Goal: Task Accomplishment & Management: Manage account settings

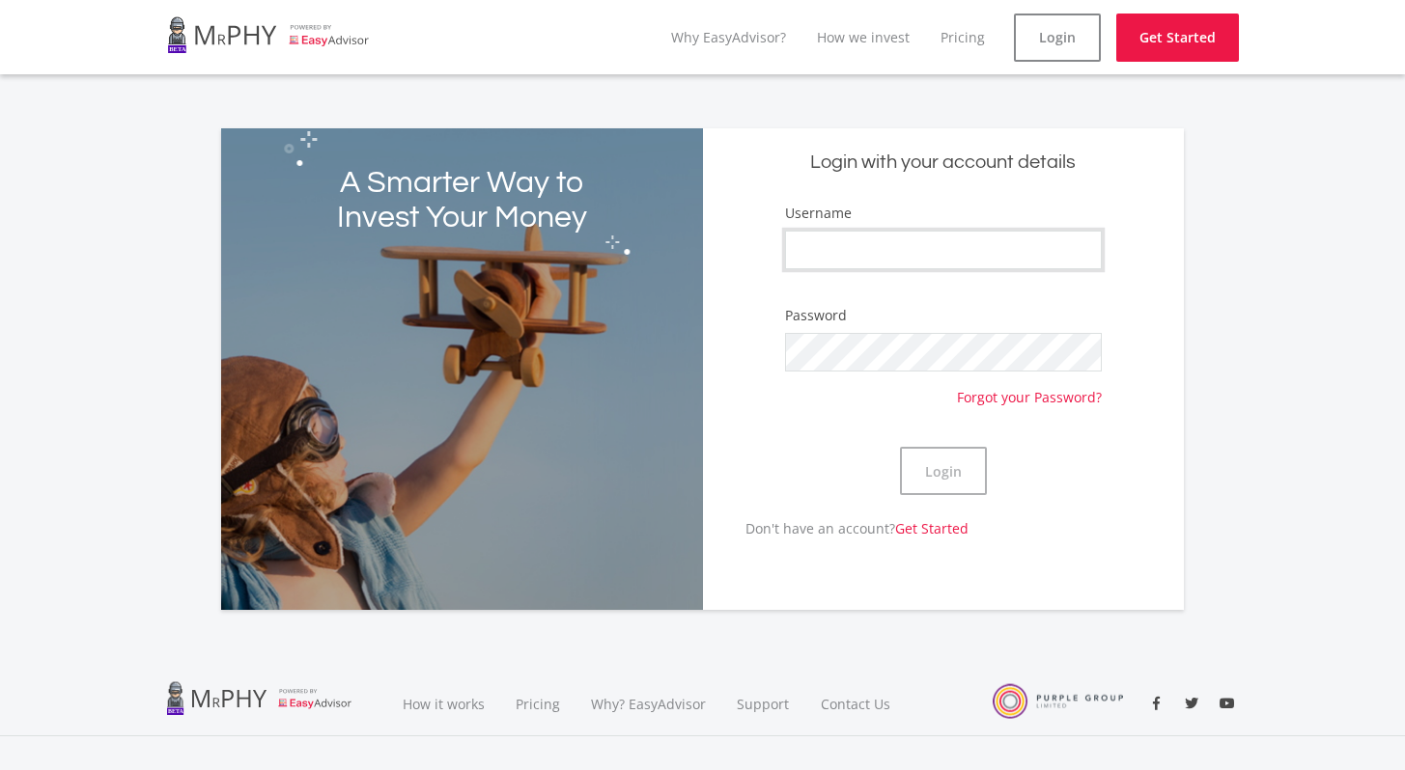
click at [831, 239] on input "Username" at bounding box center [943, 250] width 317 height 39
type input "MPLanga"
click at [952, 473] on button "Login" at bounding box center [943, 471] width 87 height 48
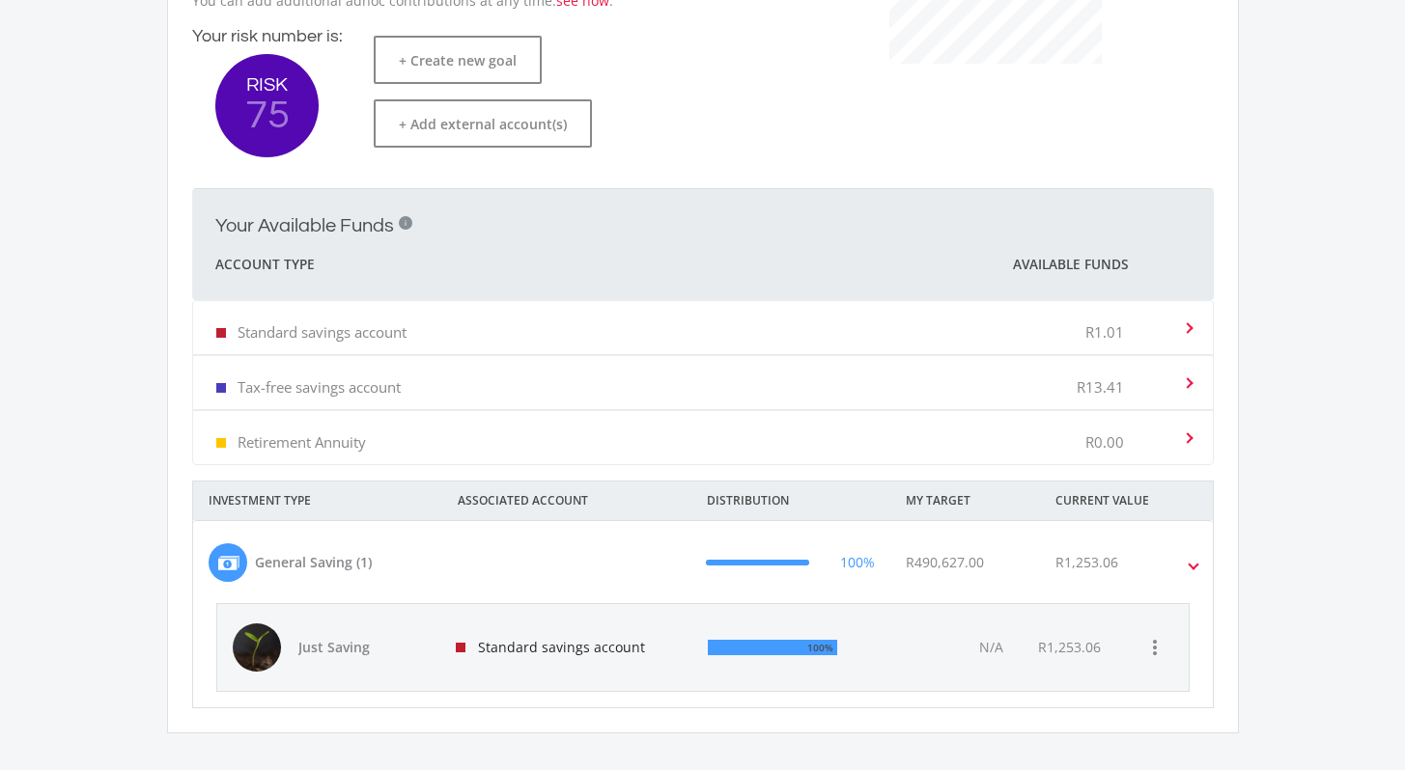
scroll to position [386, 0]
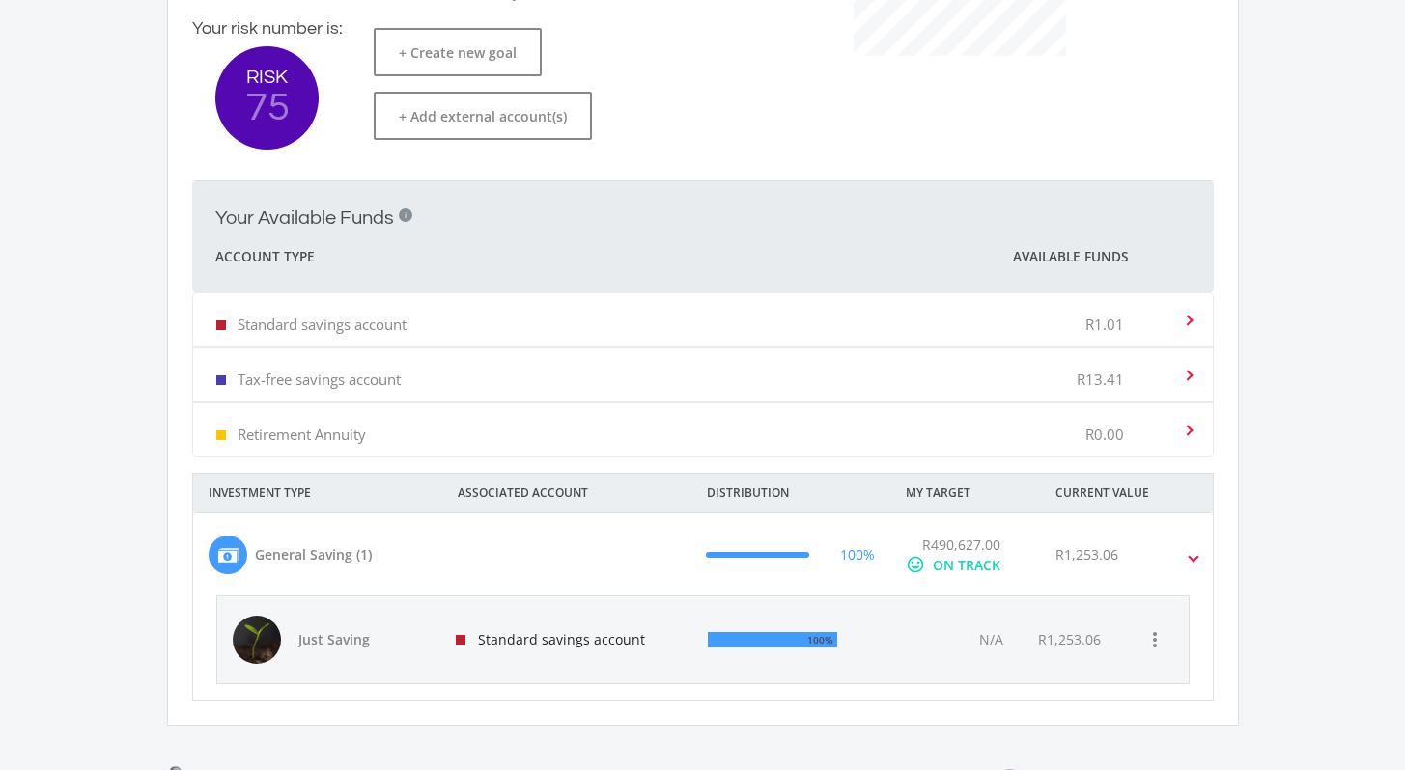
click at [1187, 563] on div "R1,253.06" at bounding box center [1139, 555] width 199 height 41
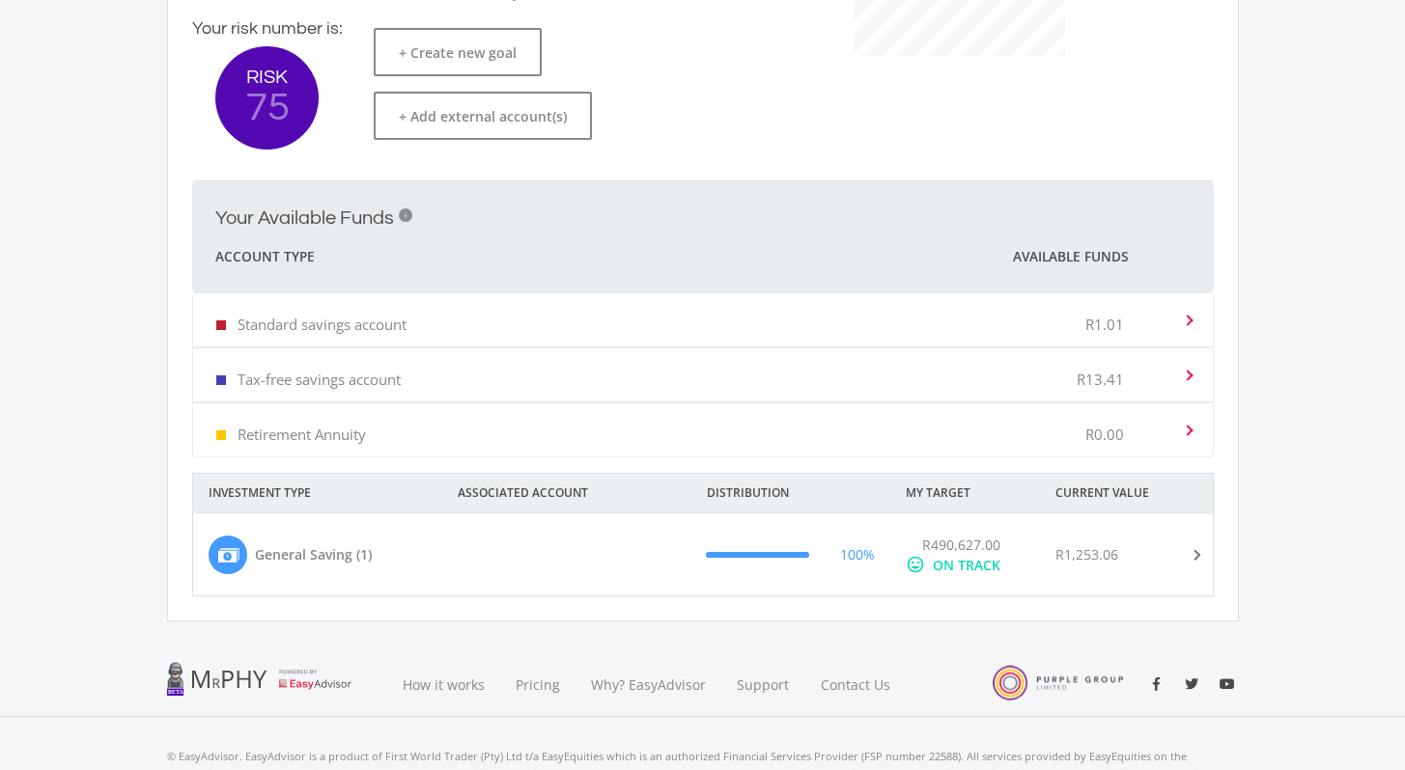
click at [1190, 573] on mat-expansion-panel-header "General Saving (1) 100% R490,627.00 mood ON TRACK R1,253.06" at bounding box center [702, 555] width 1019 height 82
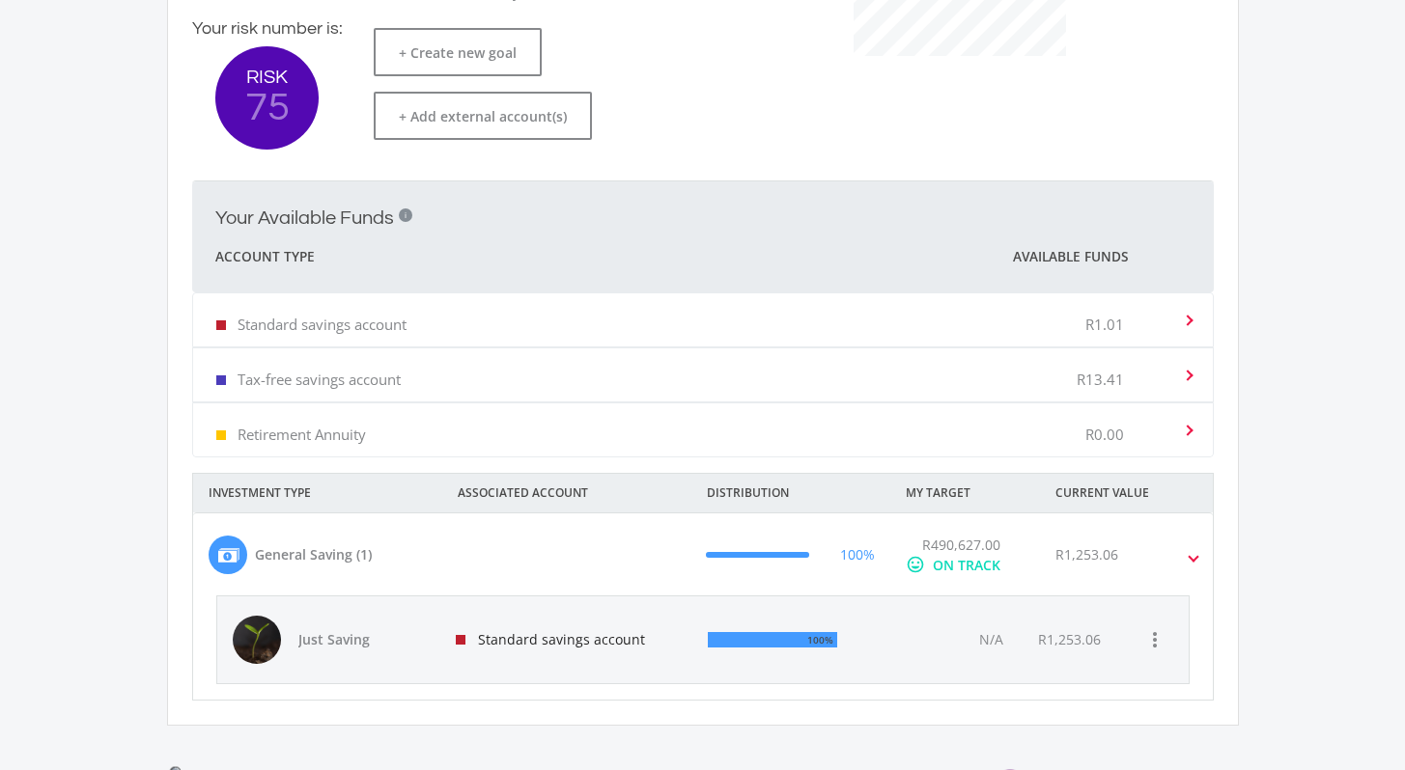
click at [1051, 647] on div "R1,253.06" at bounding box center [1069, 639] width 63 height 19
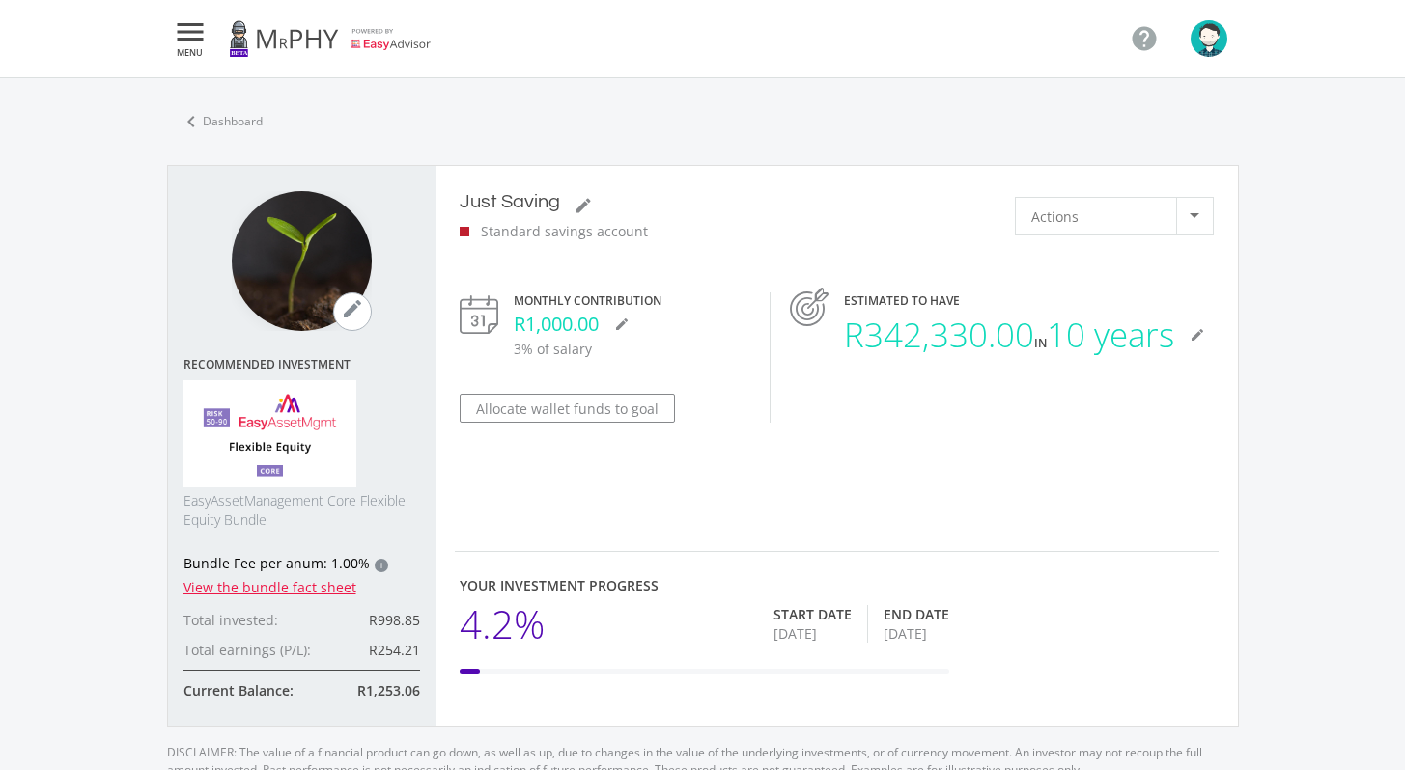
click at [193, 36] on icon "" at bounding box center [190, 31] width 35 height 23
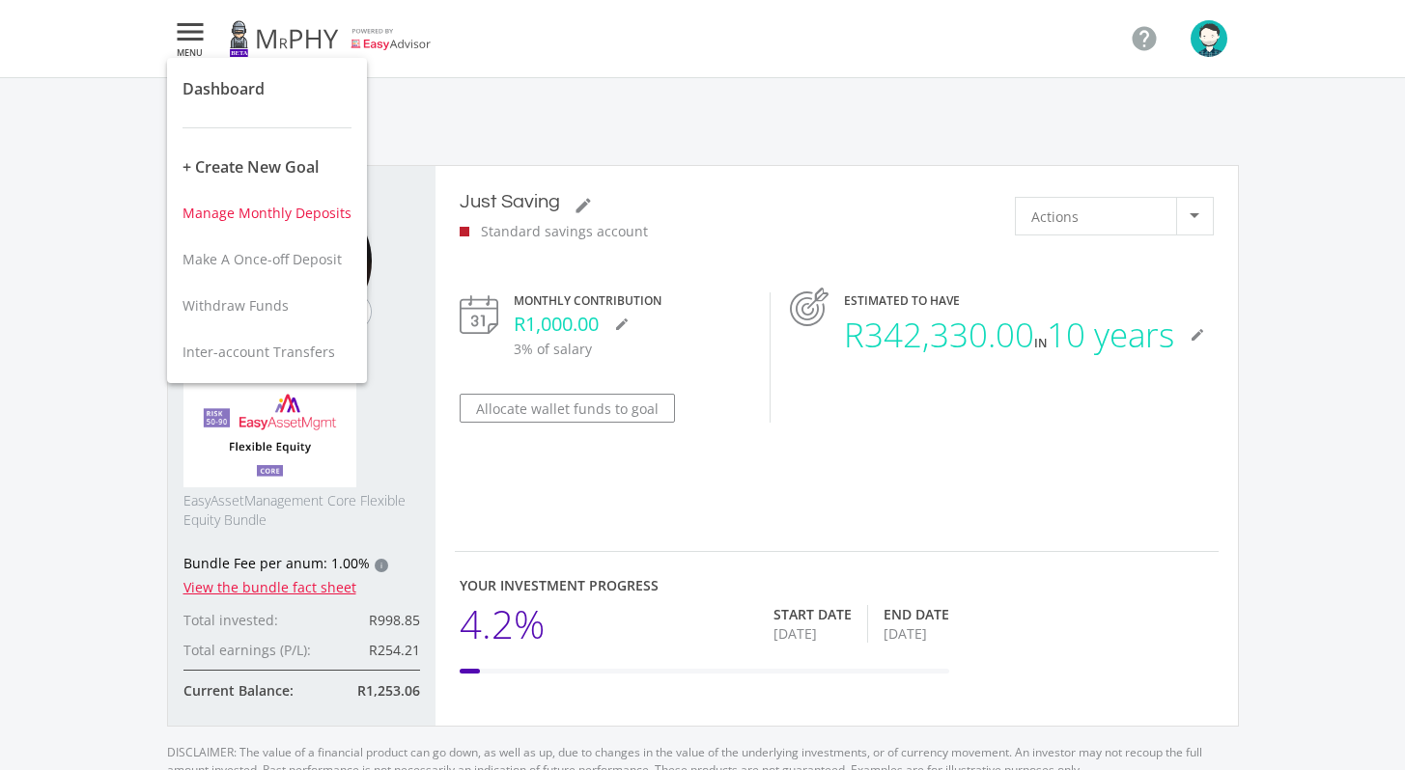
click at [273, 222] on button "Manage Monthly Deposits" at bounding box center [267, 213] width 200 height 46
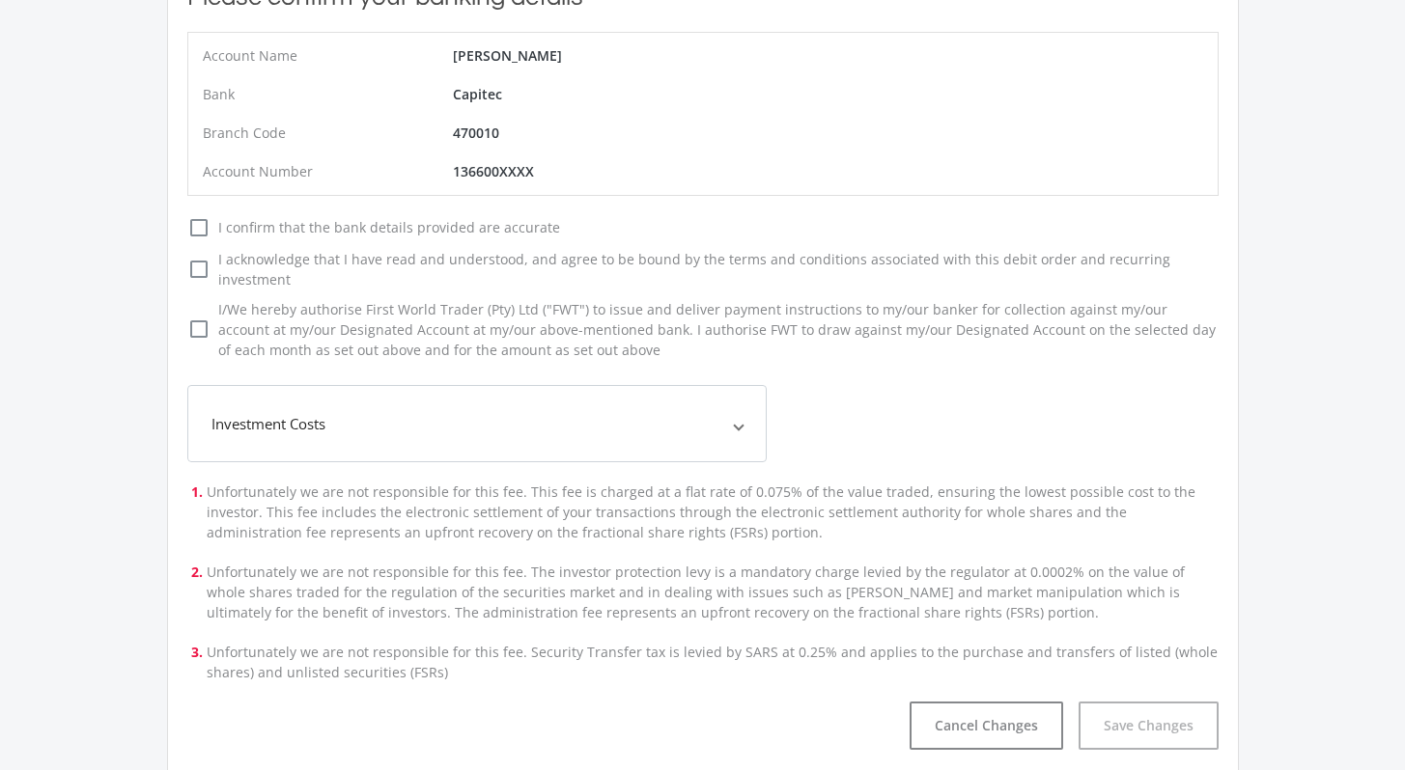
scroll to position [463, 0]
click at [197, 221] on icon "check_box_outline_blank" at bounding box center [198, 224] width 23 height 23
click at [168, 217] on input "check_box_outline_blank check_box I confirm that the bank details provided are …" at bounding box center [168, 217] width 0 height 0
click at [202, 255] on icon "check_box_outline_blank" at bounding box center [198, 266] width 23 height 23
click at [168, 250] on input "check_box_outline_blank check_box I acknowledge that I have read and understood…" at bounding box center [168, 250] width 0 height 0
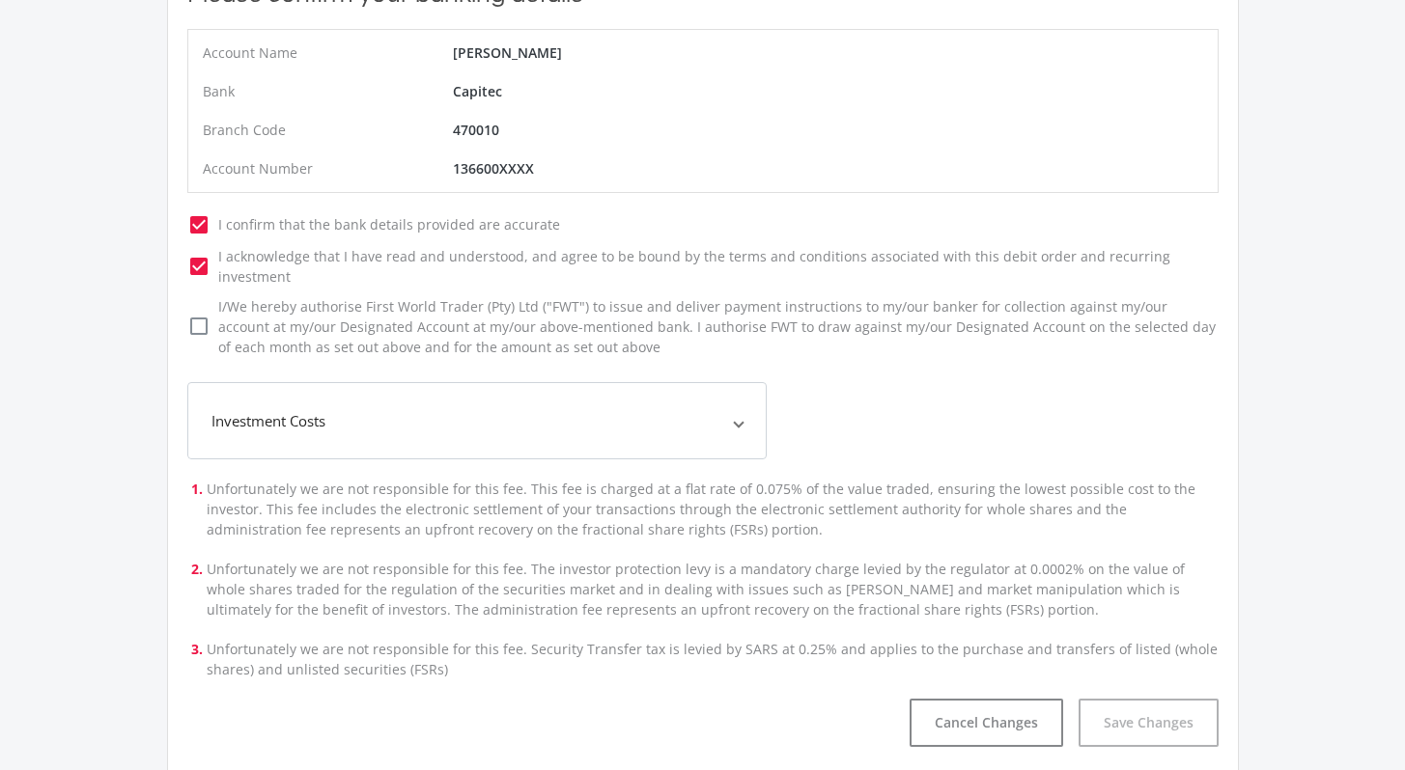
click at [203, 315] on icon "check_box_outline_blank" at bounding box center [198, 326] width 23 height 23
click at [168, 300] on input "check_box_outline_blank check_box I/We hereby authorise First World Trader (Pty…" at bounding box center [168, 300] width 0 height 0
click at [1145, 713] on button "Save Changes" at bounding box center [1148, 723] width 140 height 48
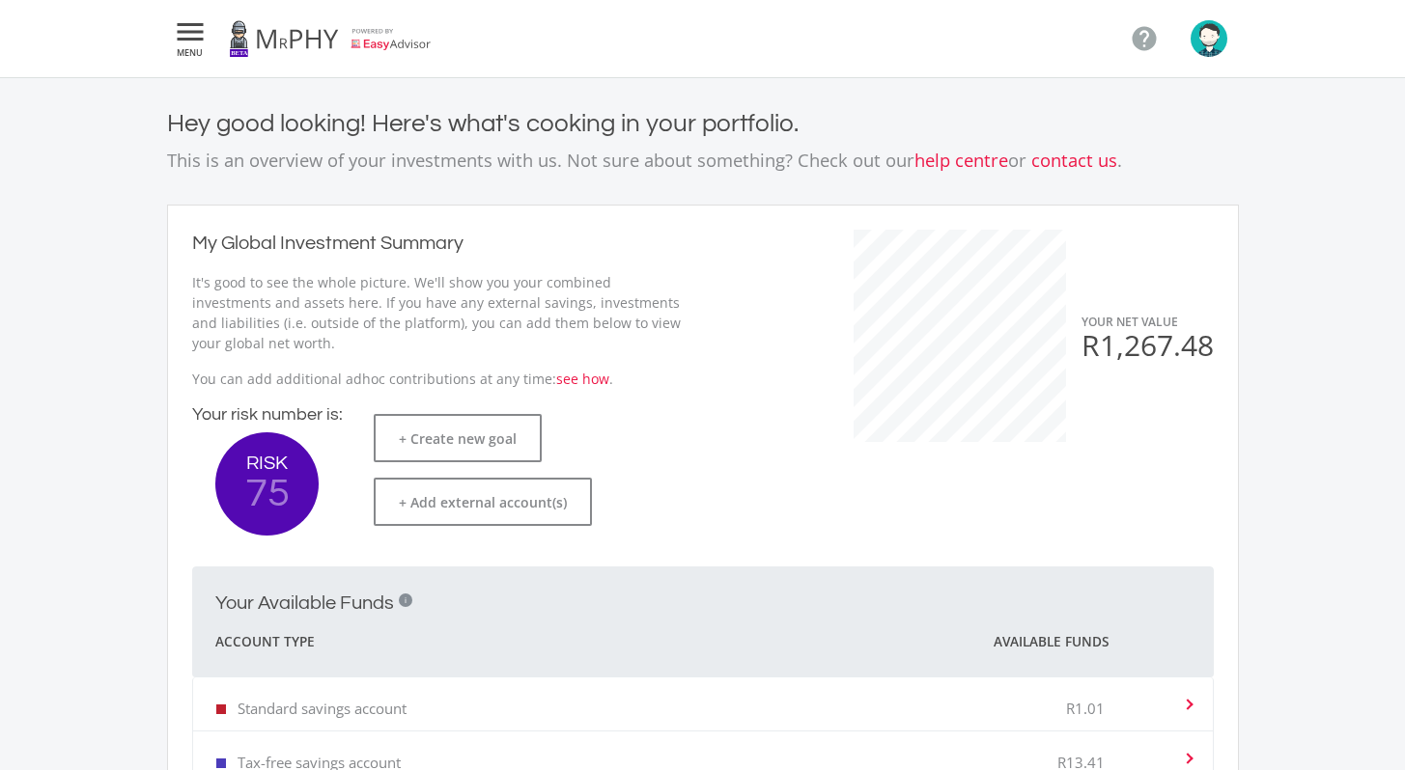
click at [189, 32] on icon "" at bounding box center [190, 31] width 35 height 23
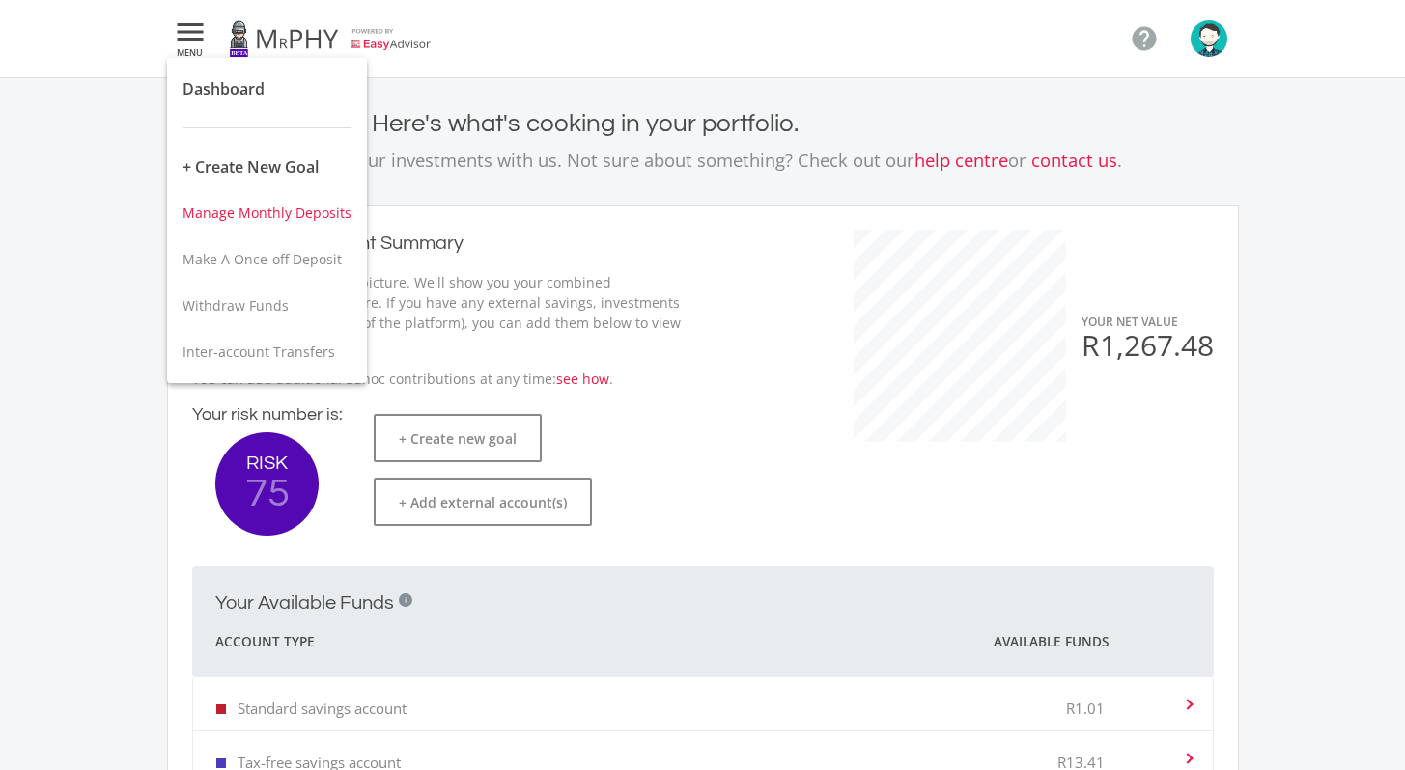
click at [267, 209] on span "Manage Monthly Deposits" at bounding box center [266, 213] width 169 height 18
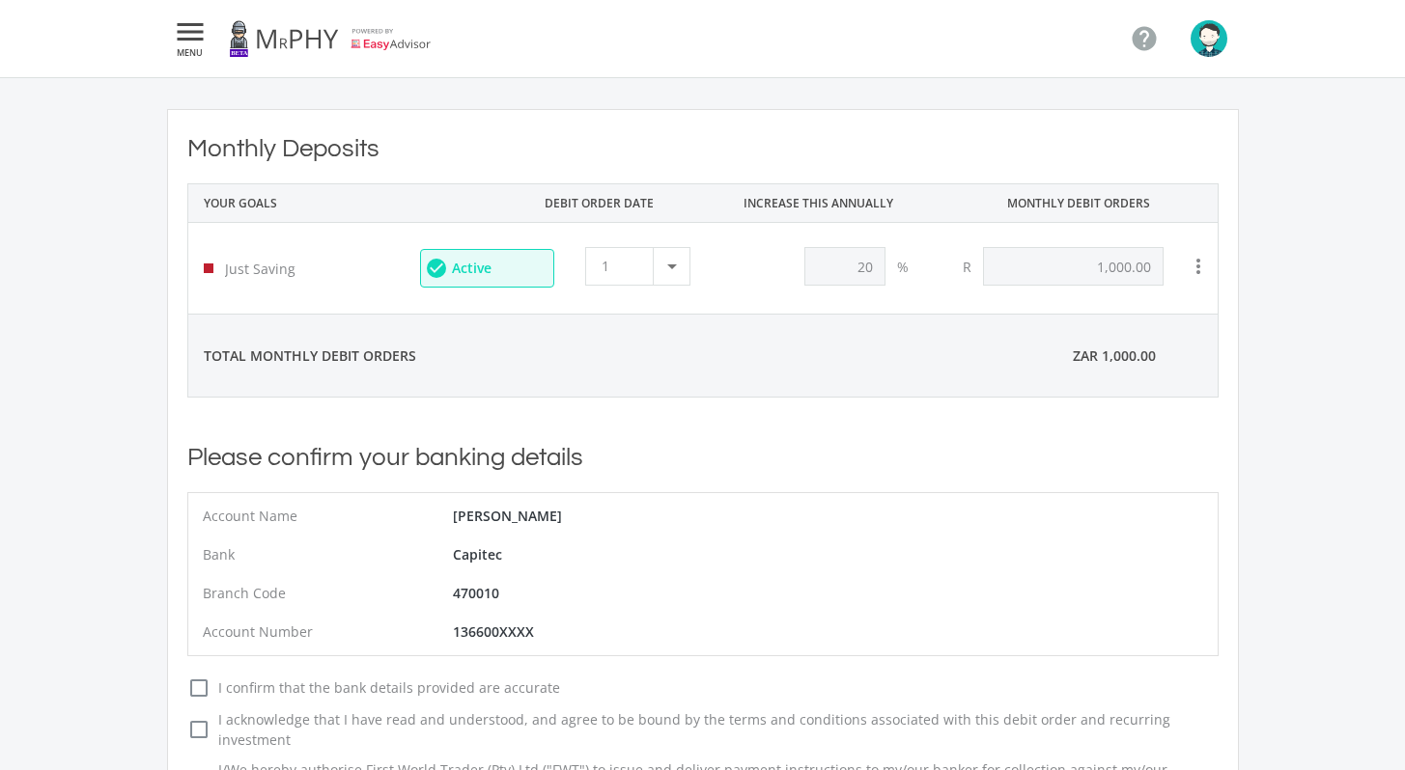
click at [185, 27] on icon "" at bounding box center [190, 31] width 35 height 23
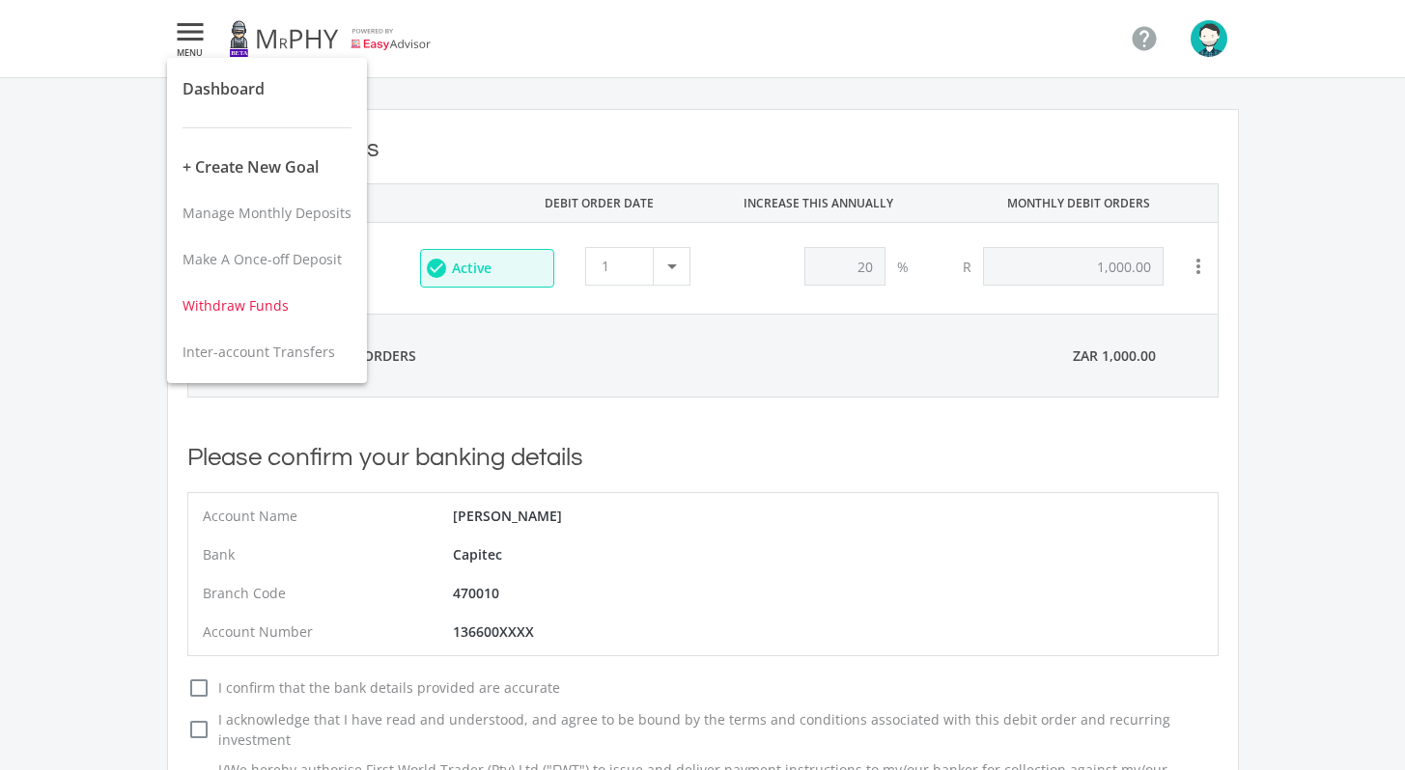
click at [272, 312] on span "Withdraw Funds" at bounding box center [235, 305] width 106 height 18
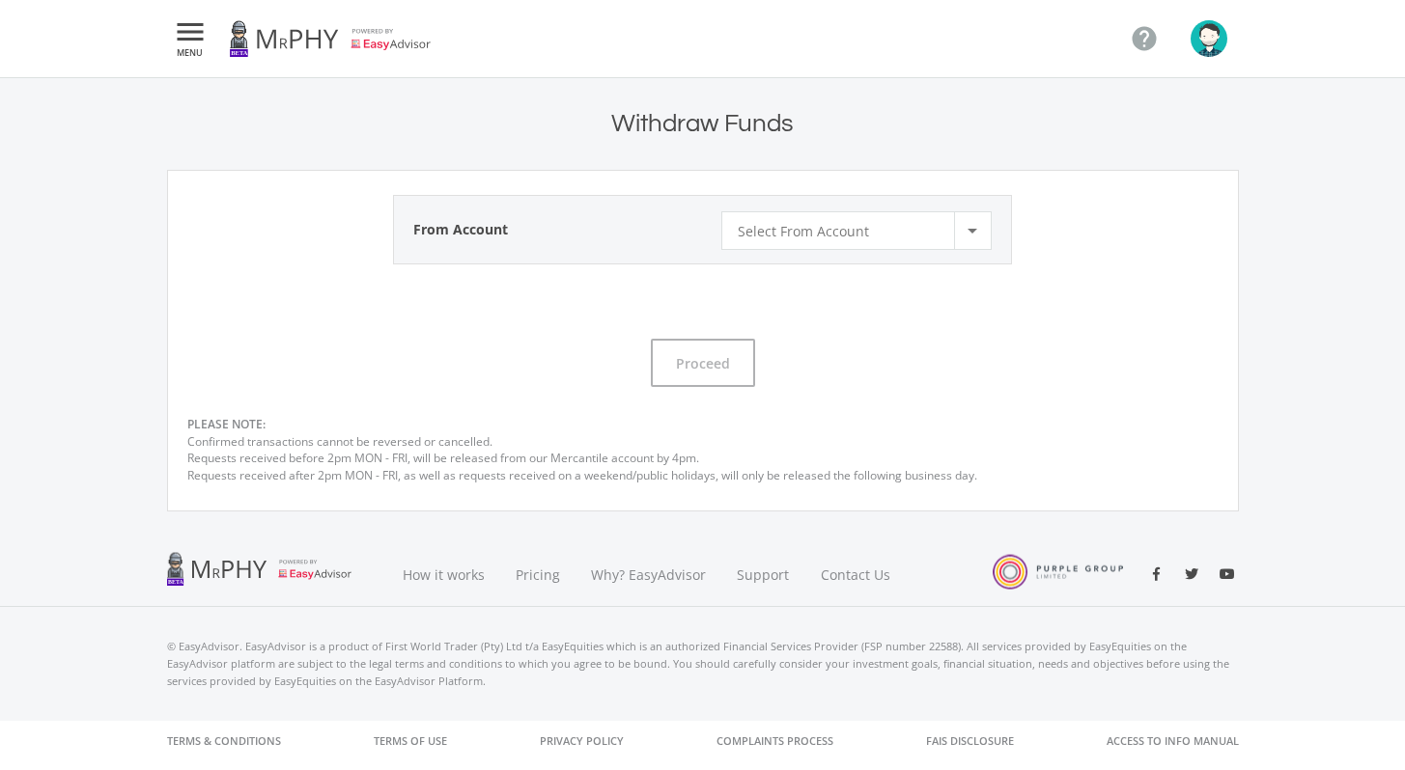
click at [970, 234] on div at bounding box center [972, 230] width 37 height 37
click at [872, 253] on span "Tax-free savings account" at bounding box center [861, 252] width 244 height 27
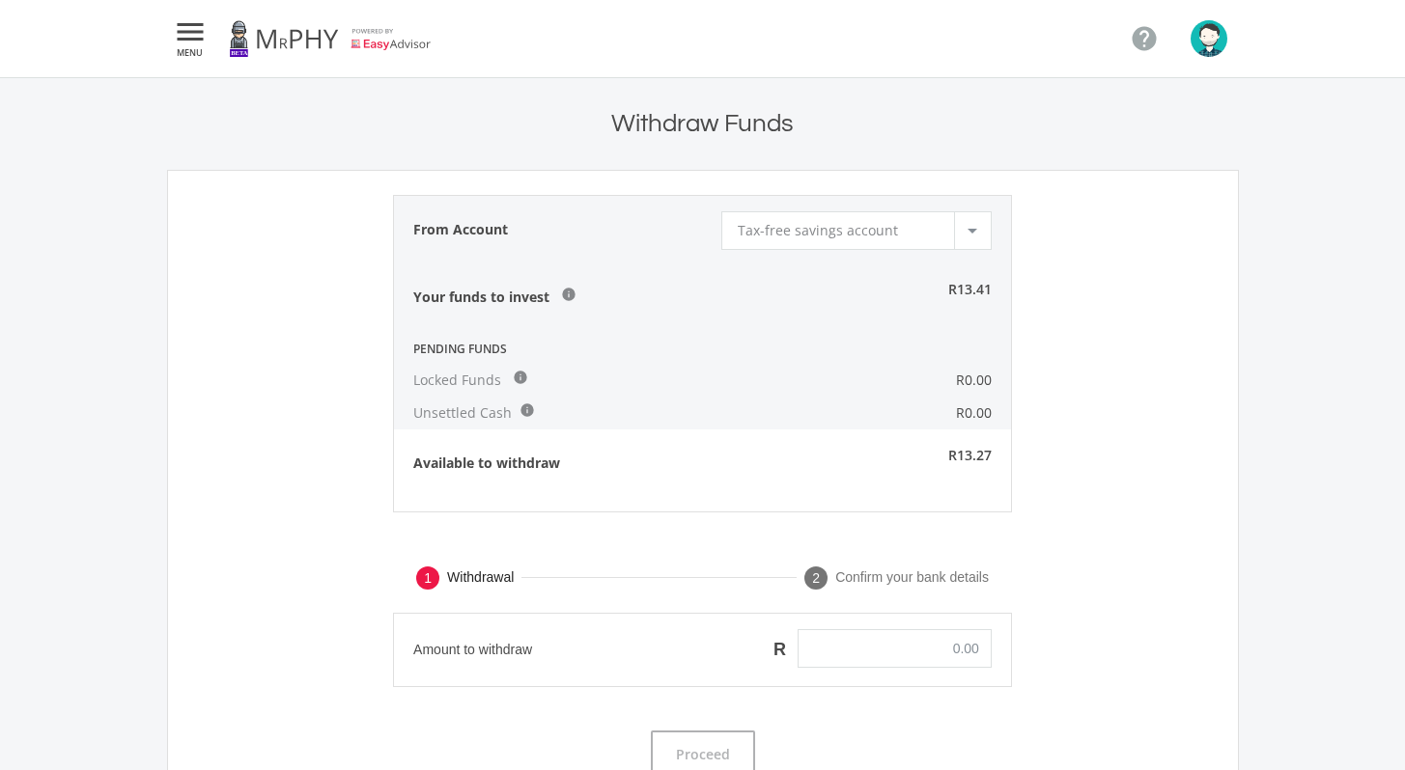
click at [984, 232] on div at bounding box center [972, 230] width 37 height 37
click at [908, 220] on span "Standard savings account" at bounding box center [861, 225] width 244 height 27
type input "0.00"
click at [184, 33] on icon "" at bounding box center [190, 31] width 35 height 23
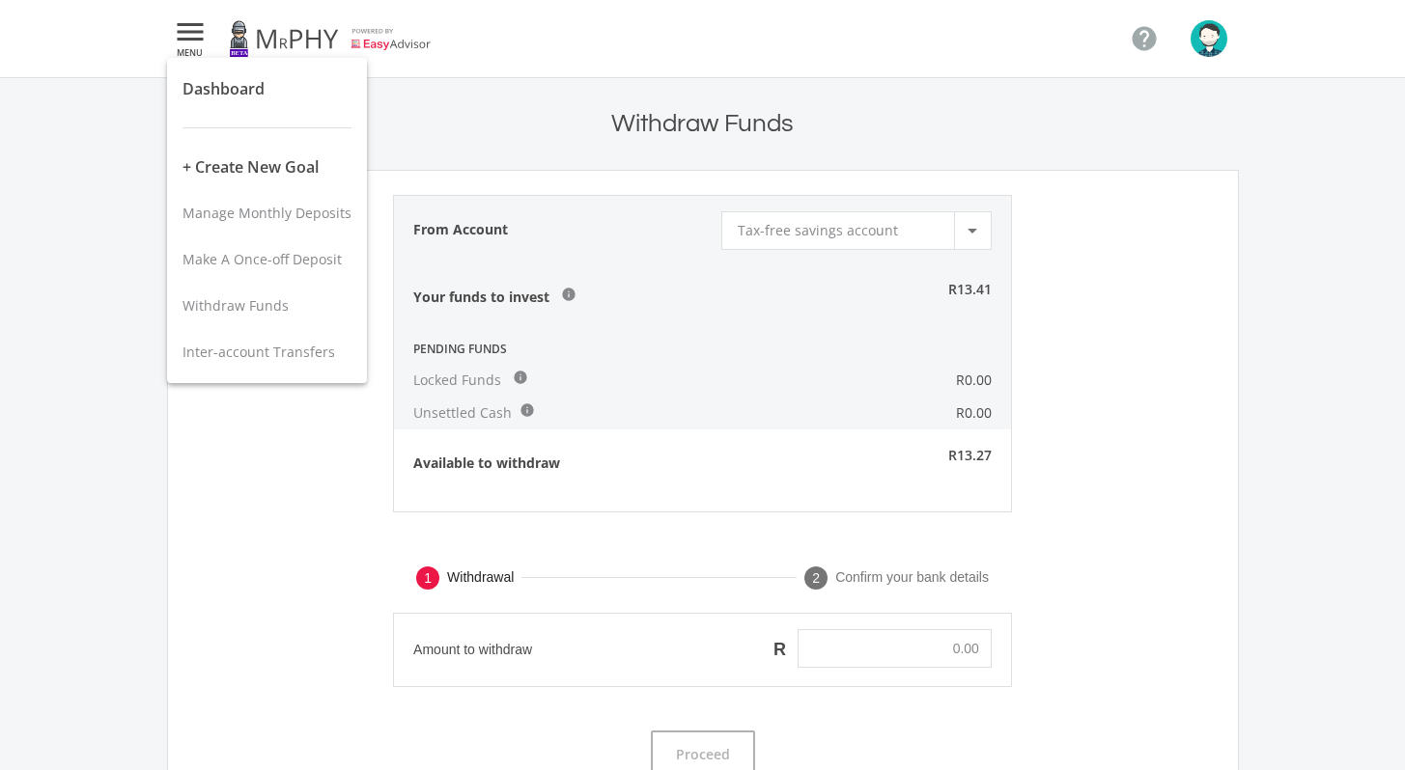
click at [1199, 49] on div at bounding box center [702, 385] width 1405 height 770
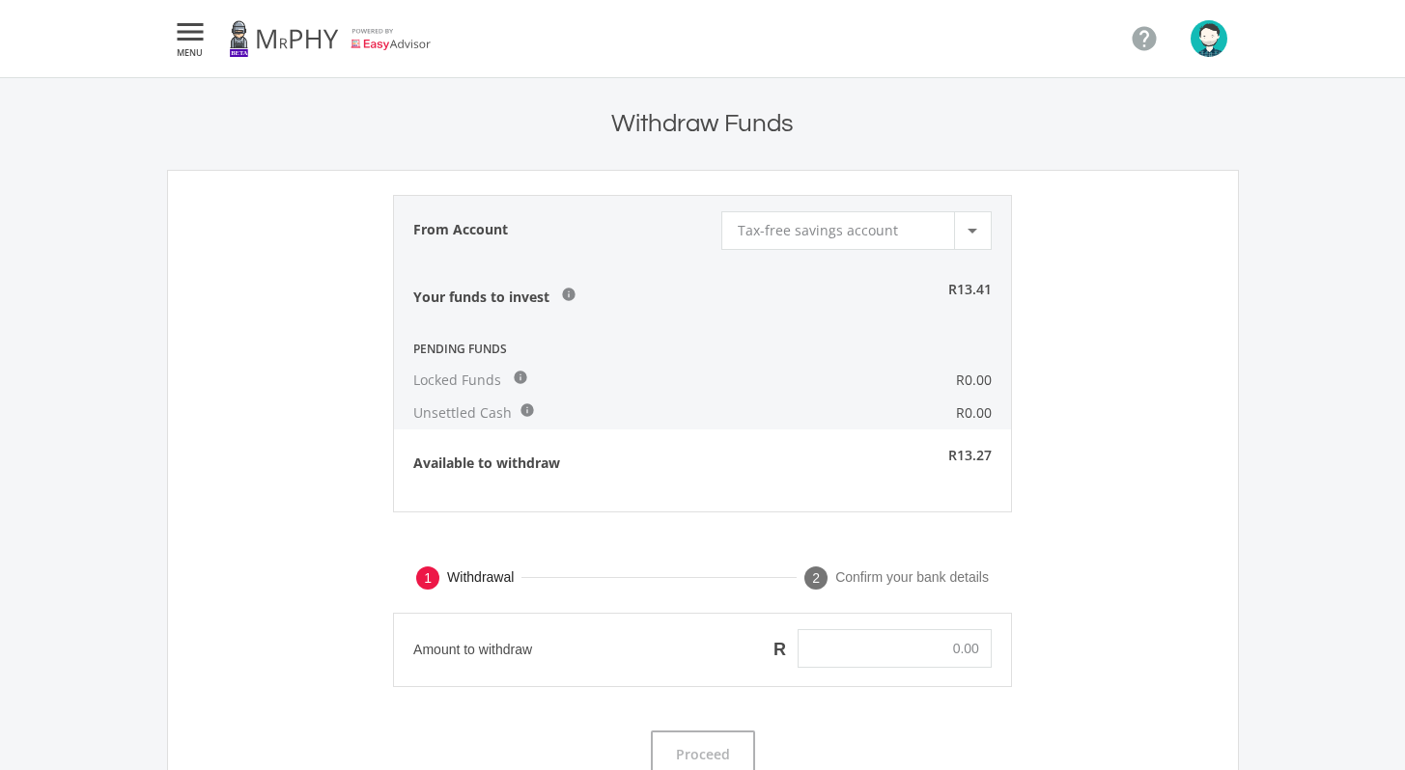
click at [1199, 49] on img "button" at bounding box center [1208, 38] width 37 height 37
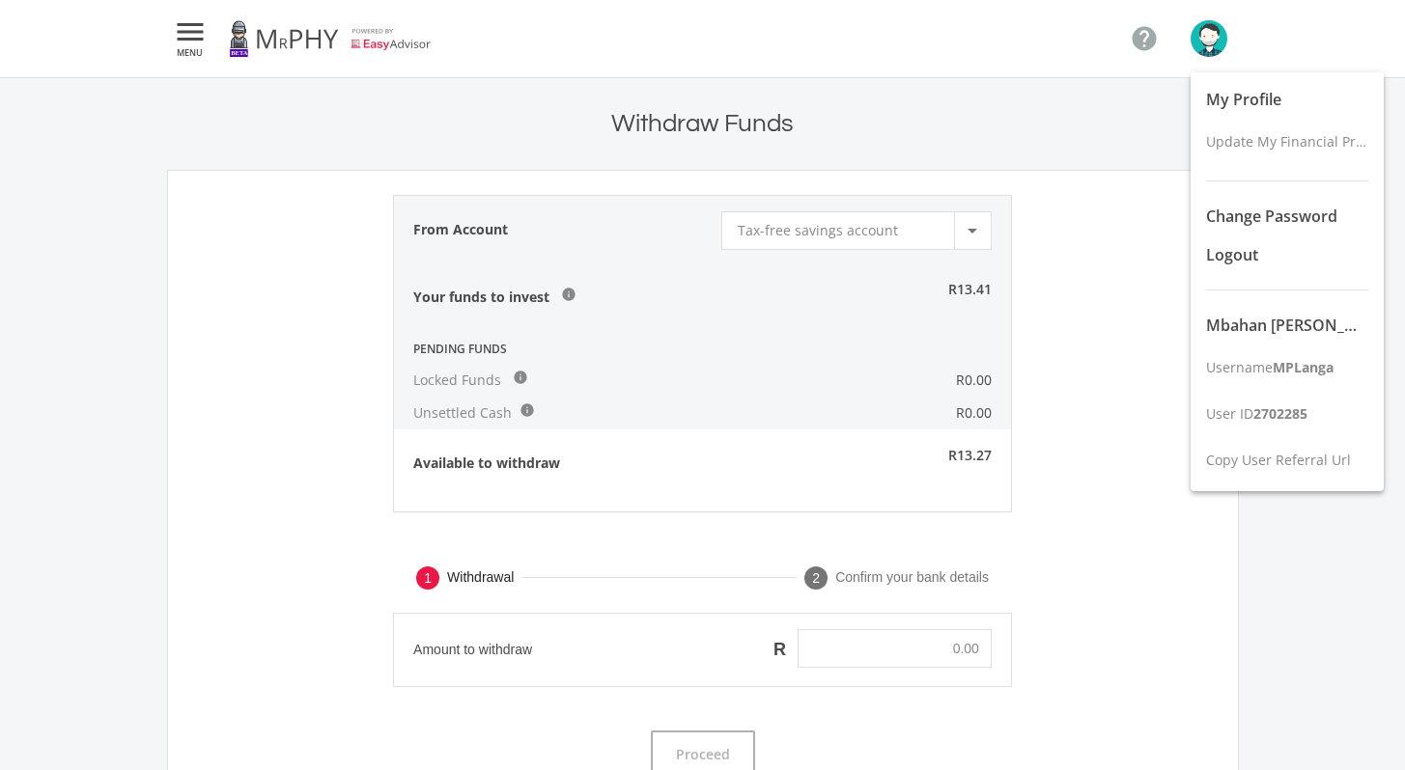
click at [191, 39] on div at bounding box center [702, 385] width 1405 height 770
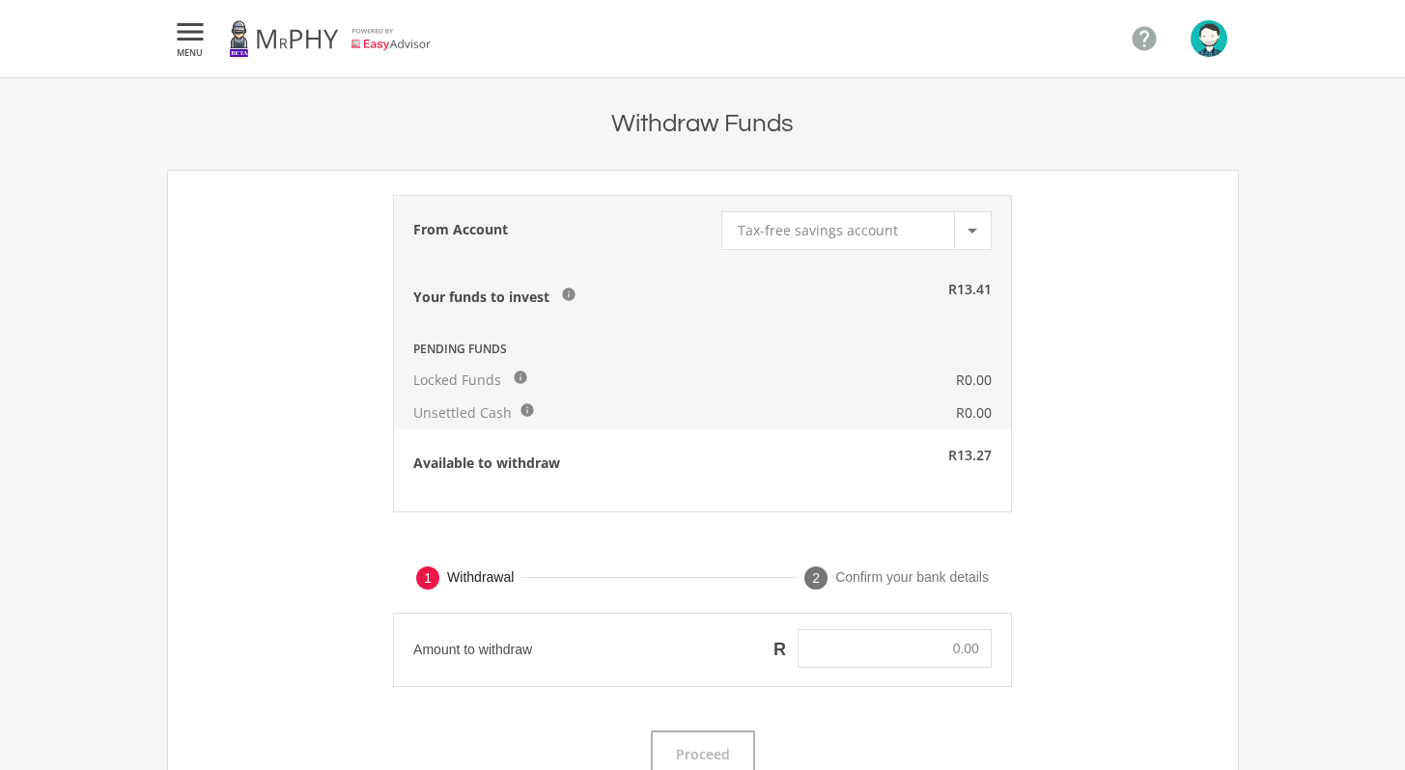
click at [191, 39] on icon "" at bounding box center [190, 31] width 35 height 23
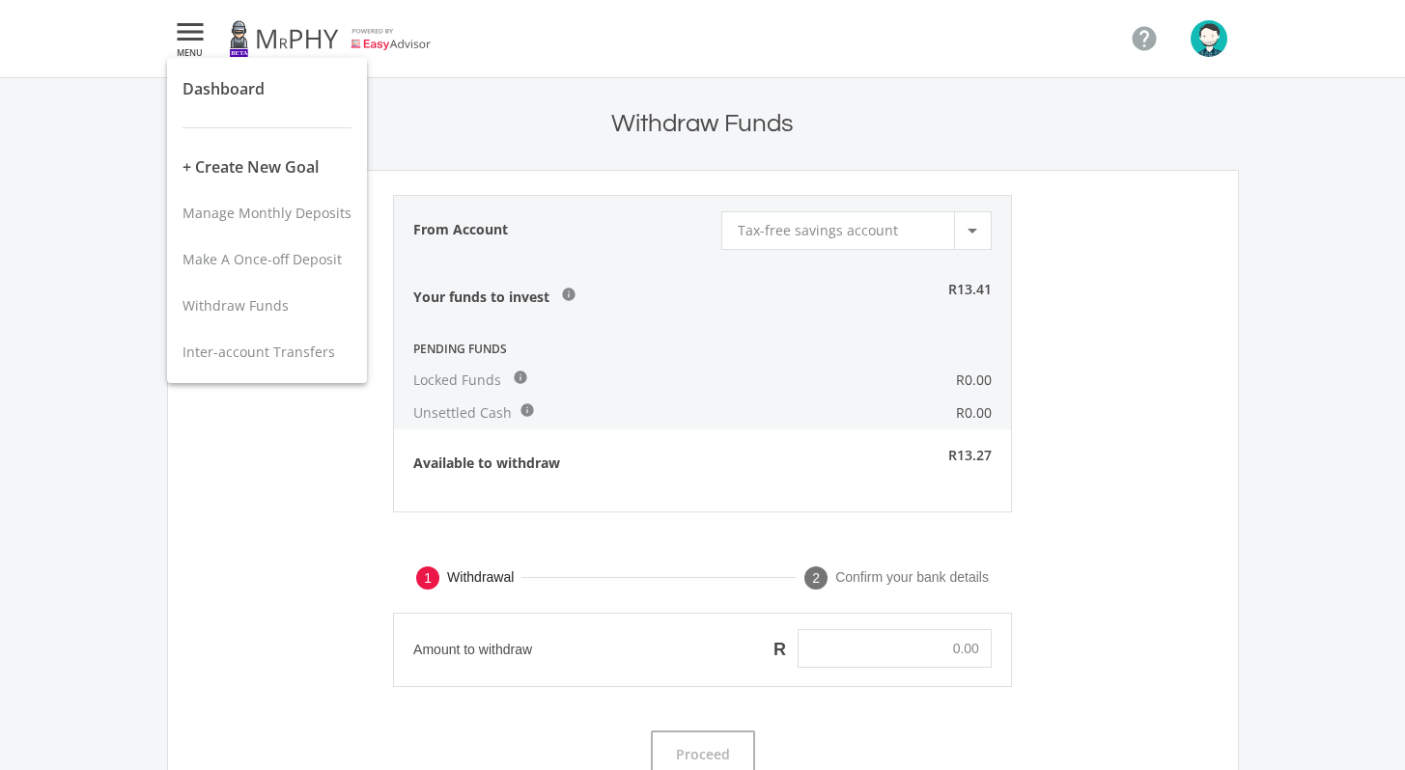
click at [1209, 49] on div at bounding box center [702, 385] width 1405 height 770
